Goal: Transaction & Acquisition: Purchase product/service

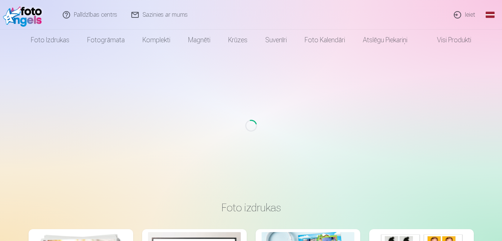
click at [473, 15] on link "Ieiet" at bounding box center [465, 15] width 36 height 30
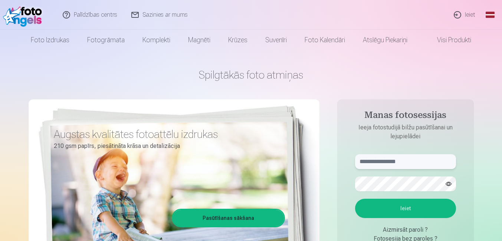
click at [376, 164] on input "text" at bounding box center [405, 161] width 101 height 15
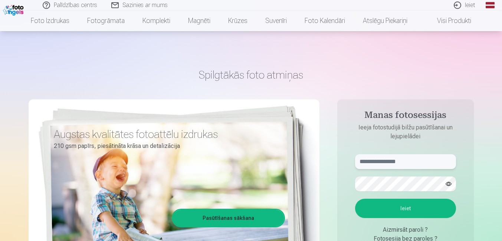
scroll to position [37, 0]
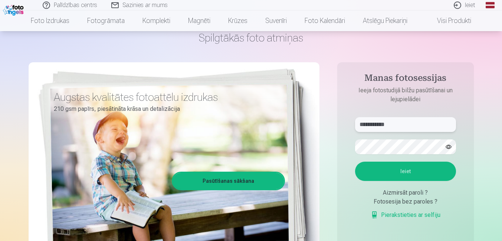
type input "**********"
click at [407, 170] on button "Ieiet" at bounding box center [405, 171] width 101 height 19
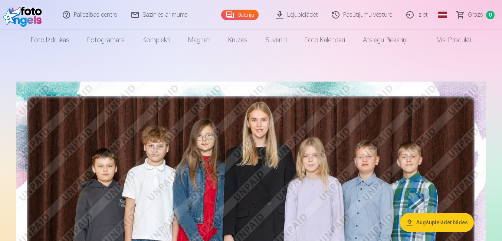
click at [244, 12] on link "Galerija" at bounding box center [240, 15] width 38 height 10
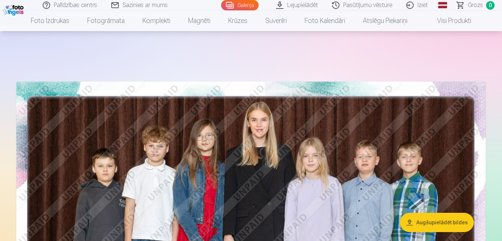
scroll to position [37, 0]
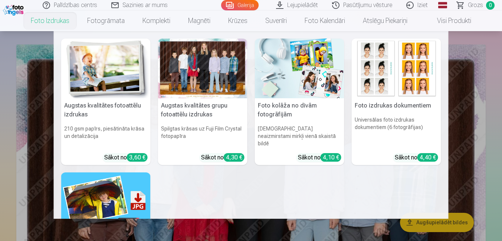
click at [38, 17] on link "Foto izdrukas" at bounding box center [50, 20] width 56 height 21
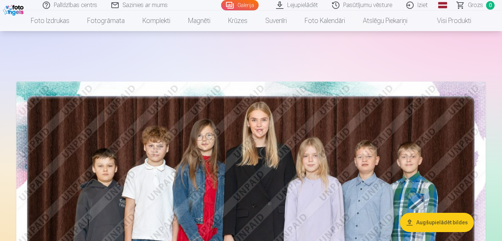
scroll to position [186, 0]
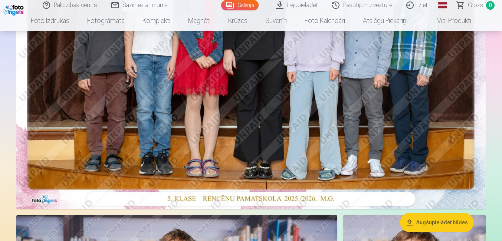
click at [261, 110] on img at bounding box center [251, 52] width 470 height 313
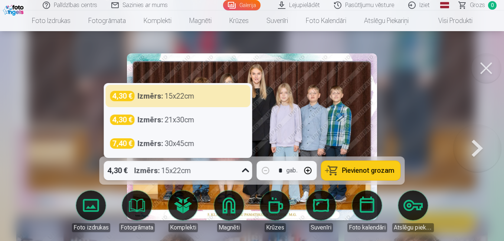
click at [244, 173] on icon at bounding box center [246, 171] width 12 height 12
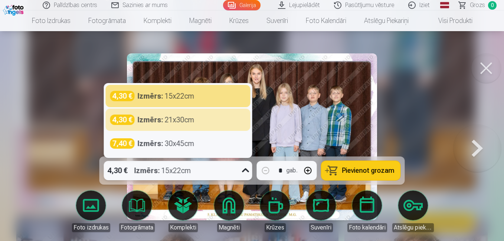
click at [53, 87] on div at bounding box center [252, 120] width 504 height 241
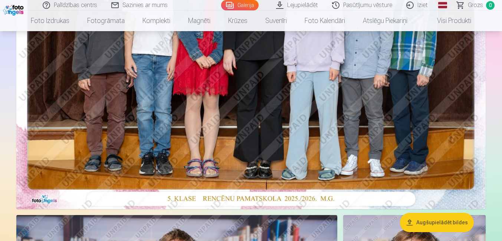
click at [230, 108] on img at bounding box center [251, 52] width 470 height 313
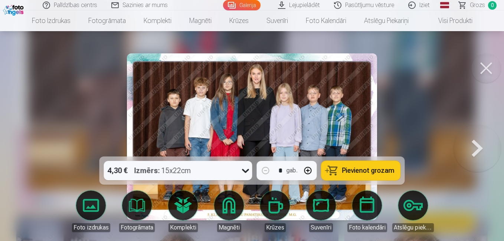
click at [64, 90] on div at bounding box center [252, 120] width 504 height 241
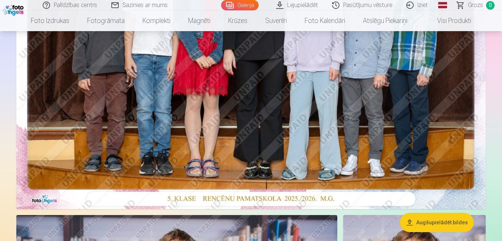
click at [237, 119] on img at bounding box center [251, 52] width 470 height 313
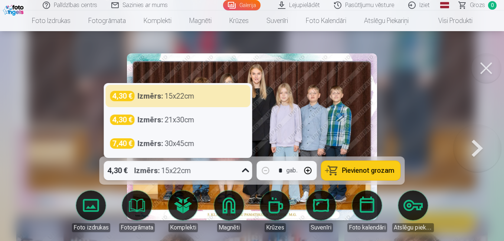
drag, startPoint x: 246, startPoint y: 170, endPoint x: 251, endPoint y: 164, distance: 7.9
click at [251, 164] on div at bounding box center [245, 170] width 13 height 19
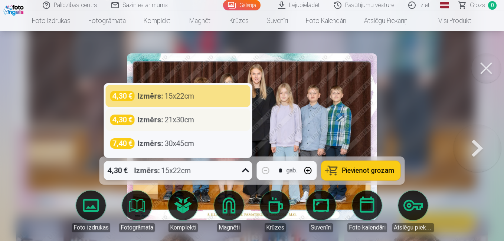
click at [144, 120] on strong "Izmērs :" at bounding box center [151, 120] width 26 height 10
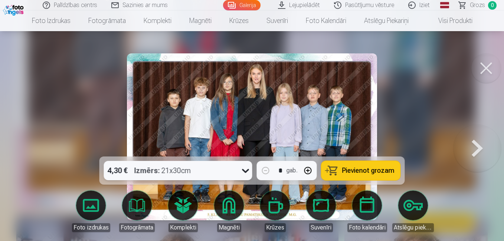
click at [247, 170] on icon at bounding box center [246, 171] width 12 height 12
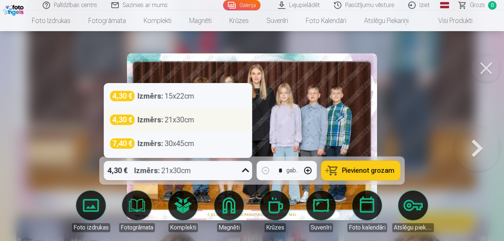
click at [121, 120] on div "4,30 €" at bounding box center [122, 120] width 25 height 10
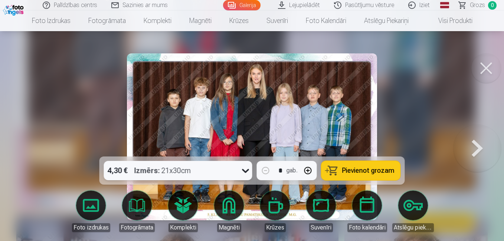
click at [208, 168] on div "4,30 € Izmērs : 21x30cm" at bounding box center [171, 170] width 134 height 19
click at [353, 169] on span "Pievienot grozam" at bounding box center [368, 170] width 52 height 7
click at [494, 66] on button at bounding box center [487, 68] width 30 height 30
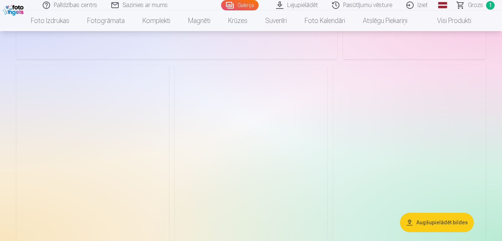
scroll to position [2228, 0]
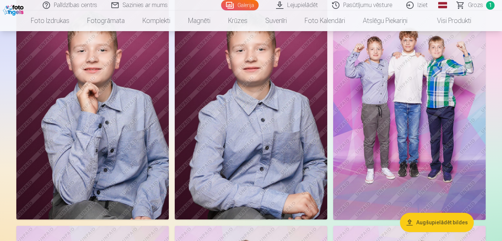
click at [411, 89] on img at bounding box center [409, 105] width 153 height 229
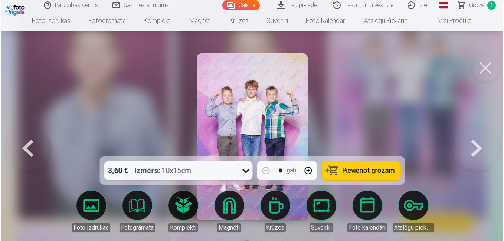
scroll to position [2236, 0]
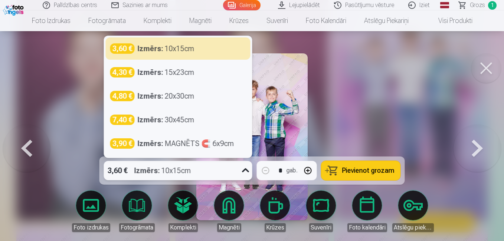
click at [245, 174] on icon at bounding box center [246, 171] width 12 height 12
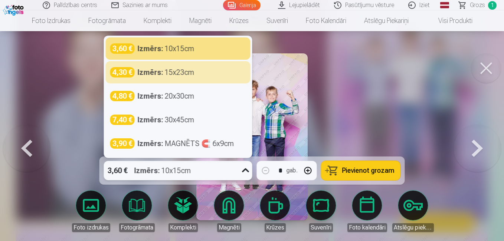
click at [69, 55] on div at bounding box center [252, 120] width 504 height 241
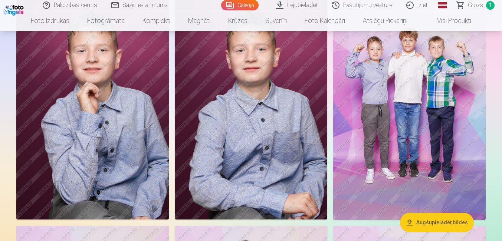
click at [365, 168] on img at bounding box center [409, 105] width 153 height 229
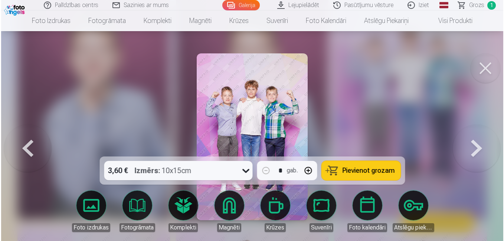
scroll to position [2236, 0]
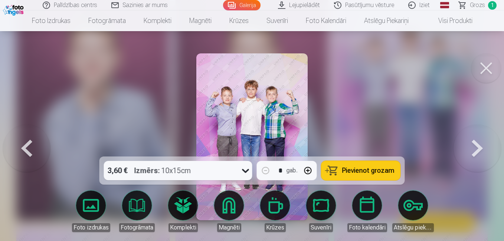
click at [365, 167] on span "Pievienot grozam" at bounding box center [368, 170] width 52 height 7
click at [489, 69] on button at bounding box center [487, 68] width 30 height 30
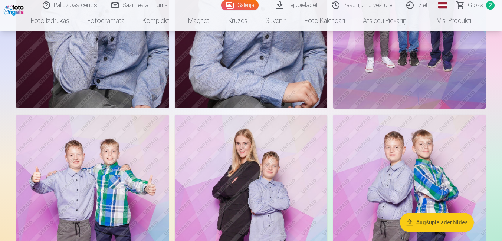
scroll to position [2414, 0]
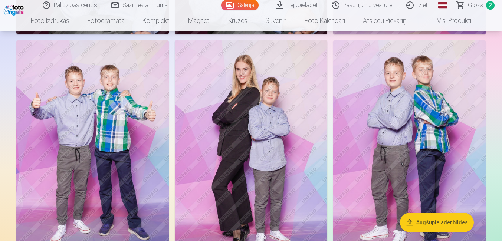
click at [263, 133] on img at bounding box center [251, 154] width 153 height 229
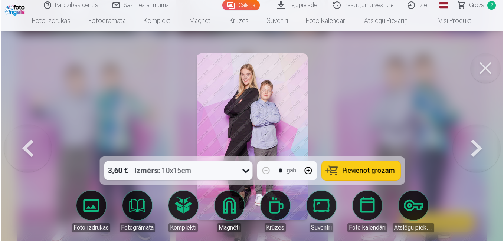
scroll to position [2422, 0]
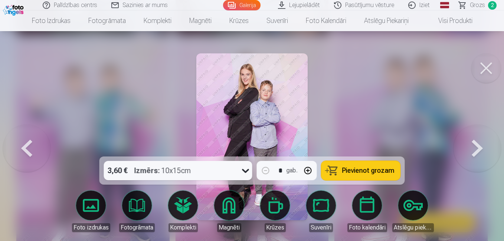
click at [368, 169] on span "Pievienot grozam" at bounding box center [368, 170] width 52 height 7
click at [486, 69] on button at bounding box center [487, 68] width 30 height 30
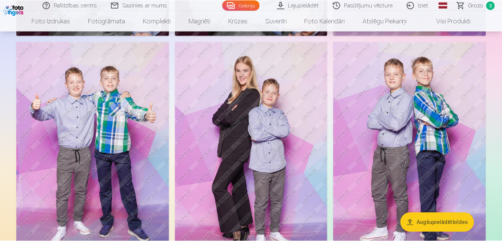
scroll to position [2414, 0]
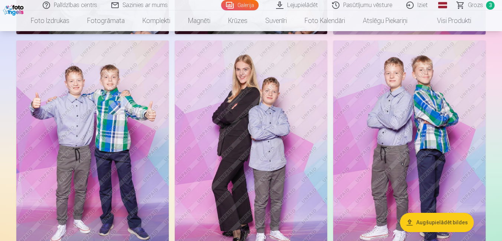
click at [50, 135] on img at bounding box center [92, 154] width 153 height 229
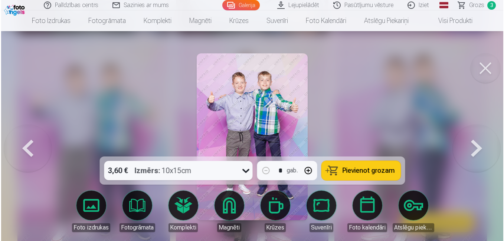
scroll to position [2422, 0]
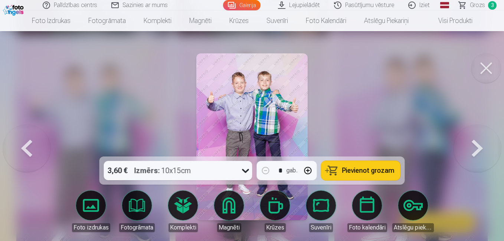
click at [351, 167] on span "Pievienot grozam" at bounding box center [368, 170] width 52 height 7
click at [480, 146] on button at bounding box center [478, 137] width 48 height 25
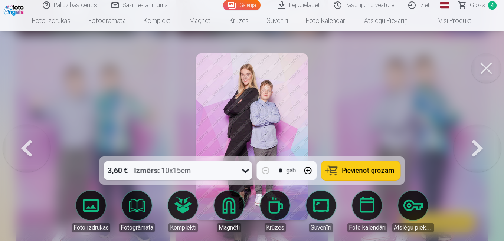
click at [480, 146] on button at bounding box center [478, 137] width 48 height 25
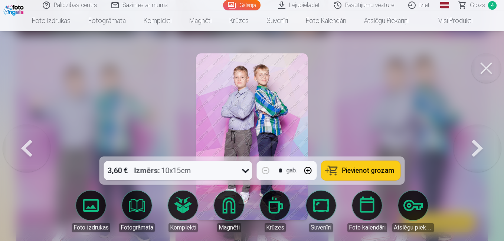
click at [380, 171] on span "Pievienot grozam" at bounding box center [368, 170] width 52 height 7
click at [22, 147] on button at bounding box center [27, 137] width 48 height 25
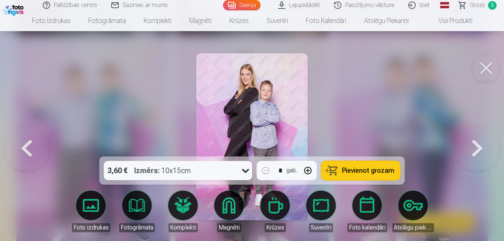
click at [22, 147] on button at bounding box center [27, 137] width 48 height 25
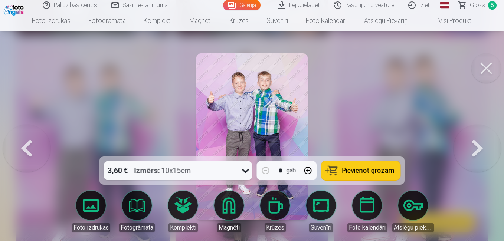
click at [488, 65] on button at bounding box center [487, 68] width 30 height 30
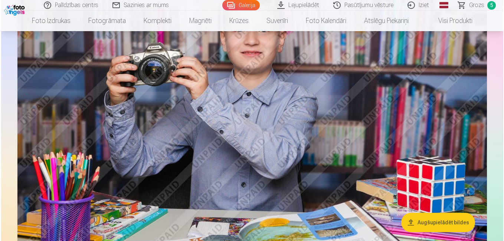
scroll to position [3082, 0]
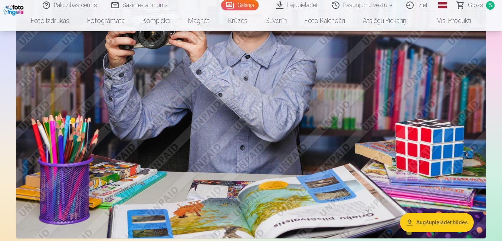
click at [308, 125] on img at bounding box center [251, 82] width 470 height 313
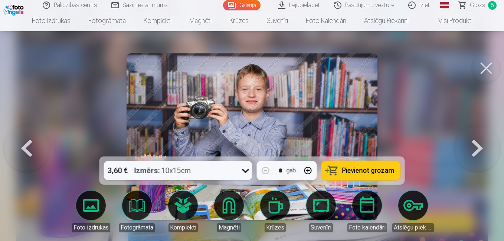
click at [358, 168] on span "Pievienot grozam" at bounding box center [368, 170] width 52 height 7
click at [489, 69] on button at bounding box center [487, 68] width 30 height 30
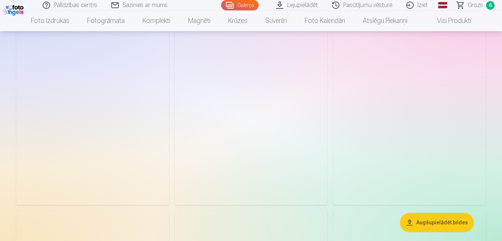
scroll to position [843, 0]
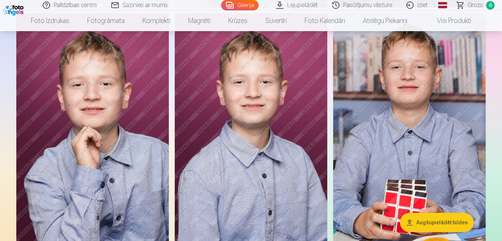
click at [92, 130] on img at bounding box center [92, 127] width 153 height 229
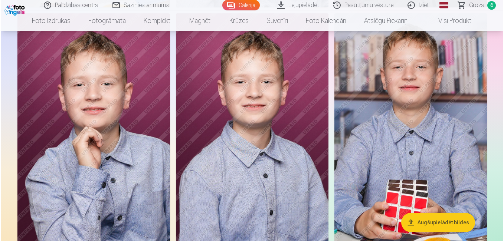
scroll to position [845, 0]
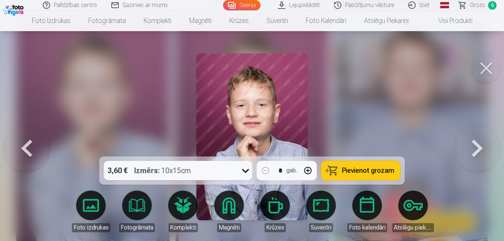
click at [368, 170] on span "Pievienot grozam" at bounding box center [368, 170] width 52 height 7
click at [476, 7] on span "Grozs" at bounding box center [477, 5] width 15 height 9
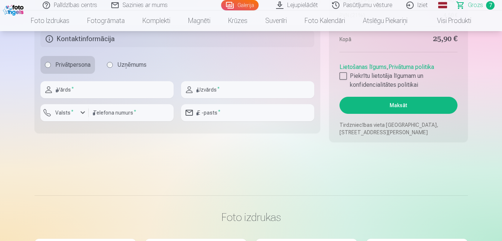
scroll to position [817, 0]
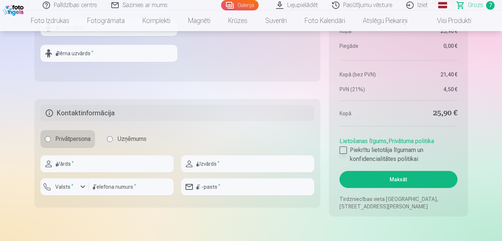
click at [342, 150] on div at bounding box center [343, 150] width 7 height 7
click at [367, 178] on button "Maksāt" at bounding box center [399, 179] width 118 height 17
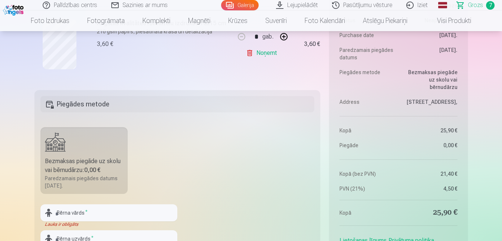
scroll to position [706, 0]
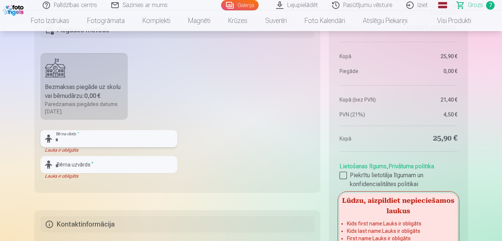
click at [61, 140] on input "text" at bounding box center [108, 138] width 137 height 17
type input "******"
type input "*******"
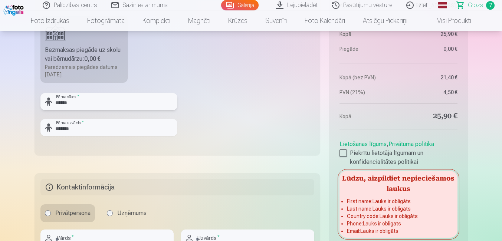
scroll to position [817, 0]
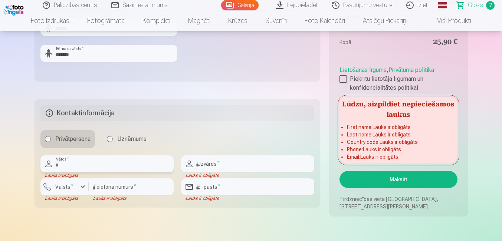
click at [100, 166] on input "text" at bounding box center [106, 164] width 133 height 17
type input "*******"
type input "********"
type input "**********"
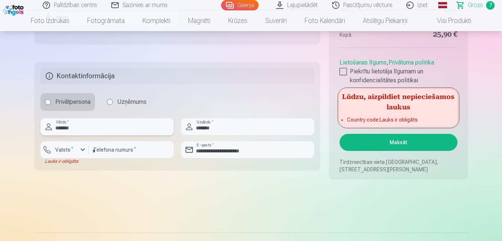
scroll to position [891, 0]
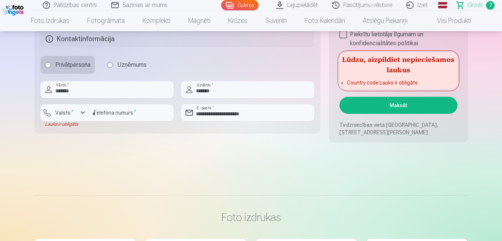
click at [395, 105] on button "Maksāt" at bounding box center [399, 105] width 118 height 17
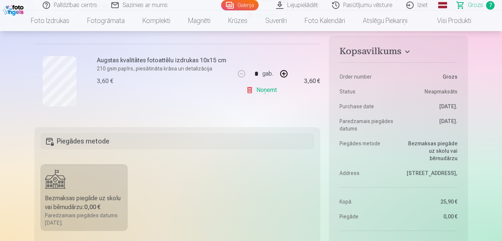
scroll to position [557, 0]
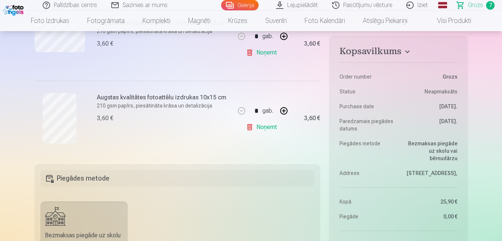
click at [95, 180] on h5 "Piegādes metode" at bounding box center [177, 178] width 274 height 16
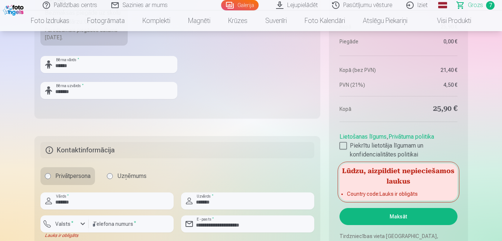
scroll to position [817, 0]
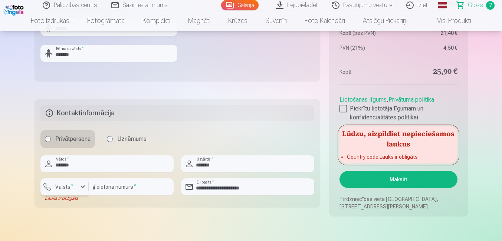
click at [83, 188] on div "button" at bounding box center [82, 187] width 9 height 9
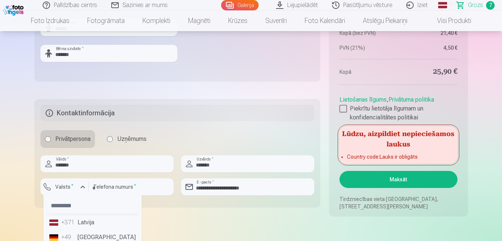
click at [83, 225] on li "+371 Latvija" at bounding box center [92, 222] width 92 height 15
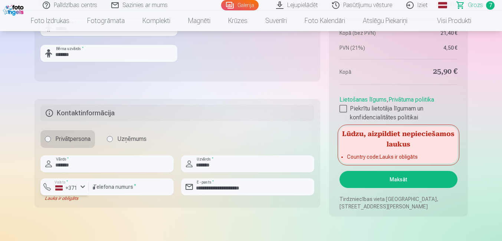
scroll to position [668, 0]
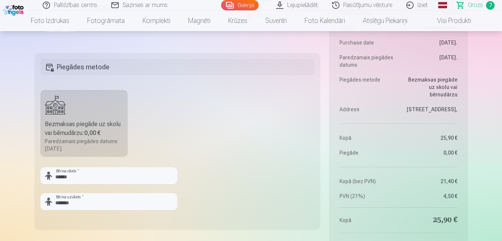
click at [85, 121] on div "Bezmaksas piegāde uz skolu vai bērnudārzu : 0,00 €" at bounding box center [84, 129] width 79 height 18
click at [125, 68] on h5 "Piegādes metode" at bounding box center [177, 67] width 274 height 16
click at [47, 67] on h5 "Piegādes metode" at bounding box center [177, 67] width 274 height 16
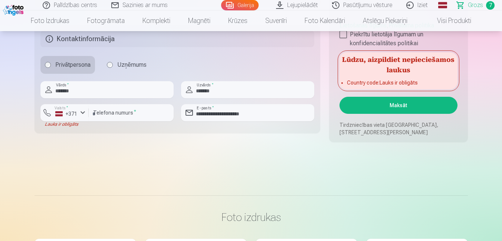
click at [375, 110] on button "Maksāt" at bounding box center [399, 105] width 118 height 17
